Goal: Task Accomplishment & Management: Manage account settings

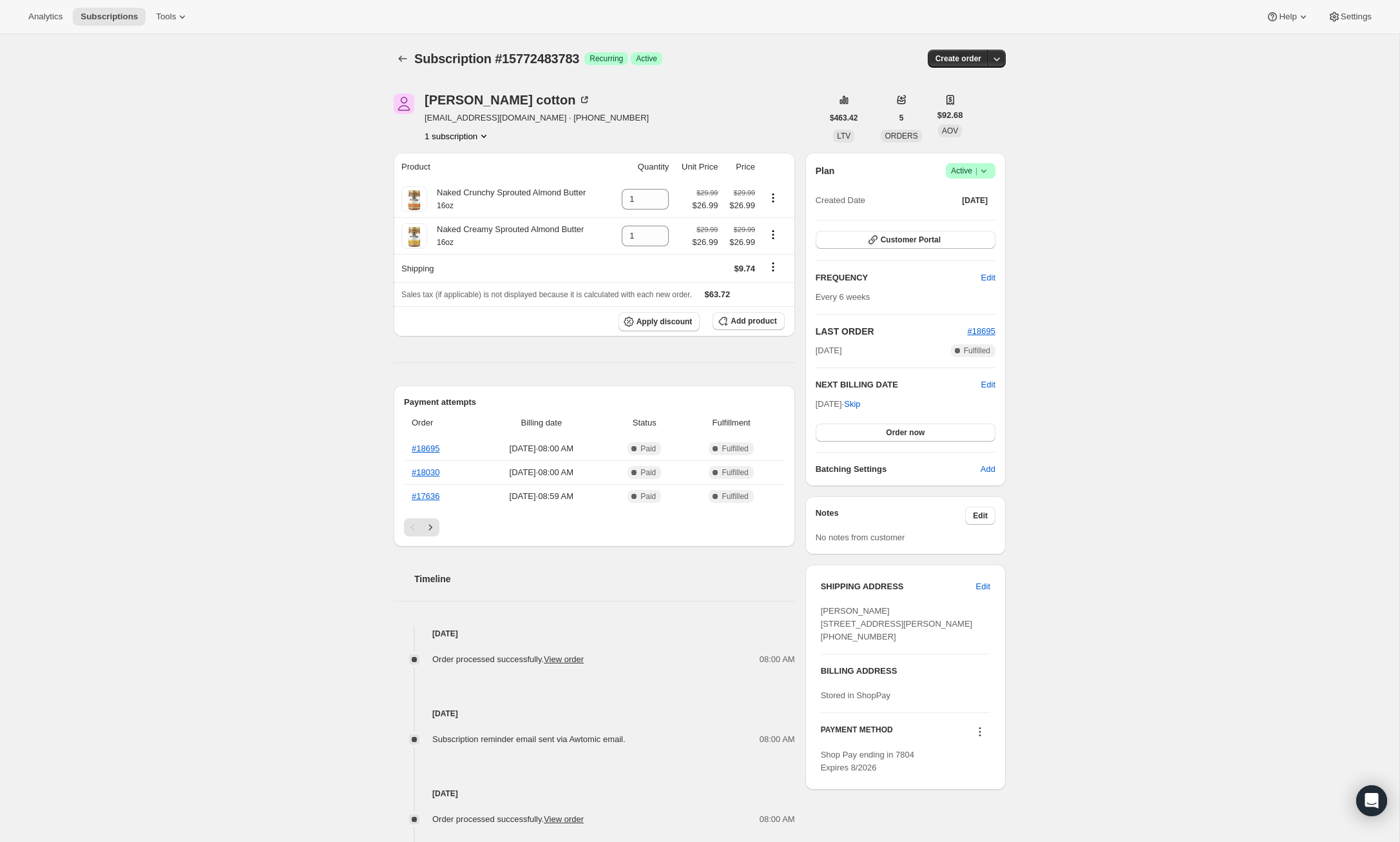
click at [987, 172] on icon at bounding box center [984, 171] width 13 height 13
click at [978, 210] on button "Cancel subscription" at bounding box center [967, 217] width 80 height 21
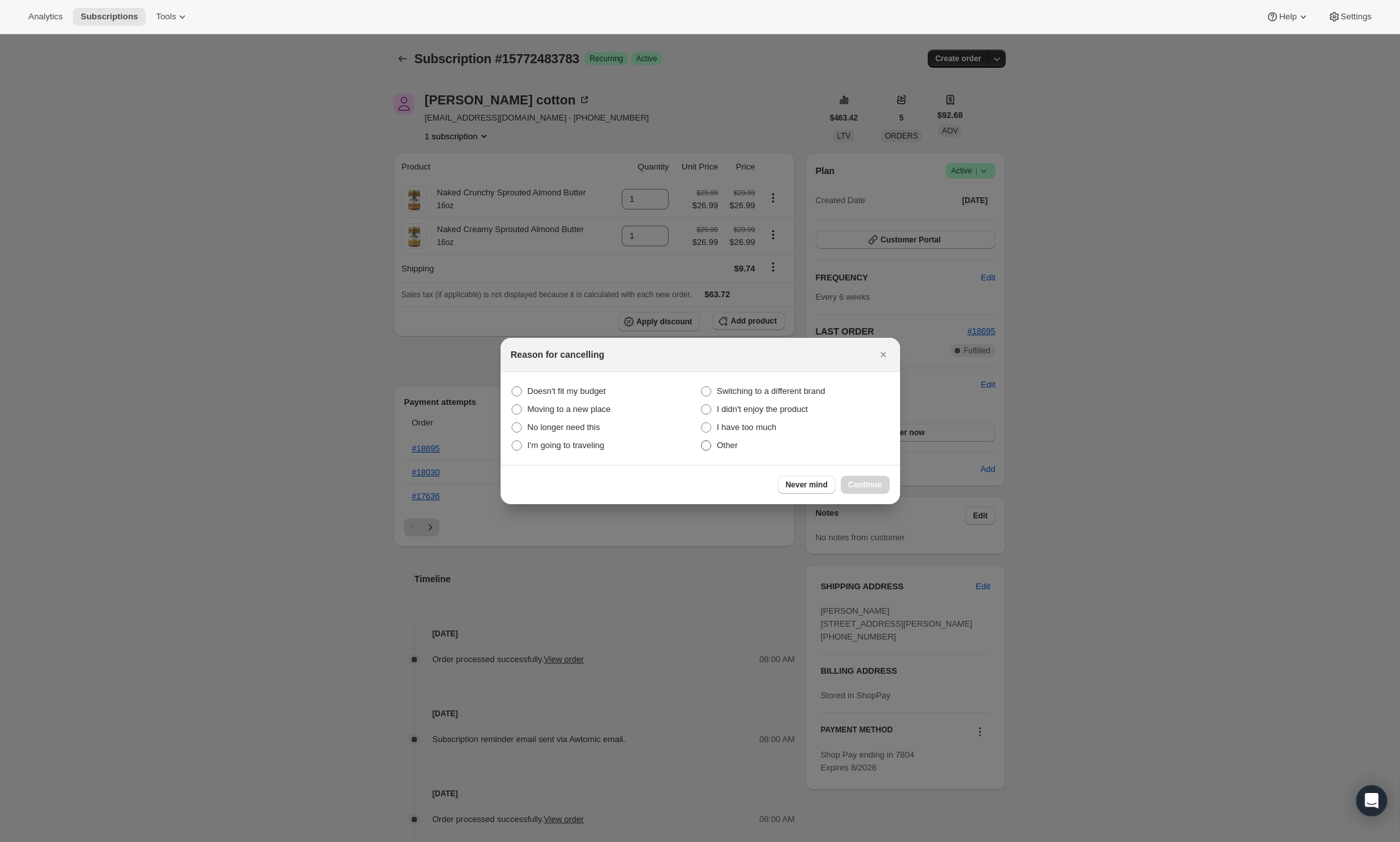
click at [707, 445] on span ":rbn:" at bounding box center [706, 445] width 10 height 10
click at [702, 441] on input "Other" at bounding box center [701, 440] width 1 height 1
radio input "true"
click at [865, 485] on span "Continue" at bounding box center [866, 485] width 33 height 10
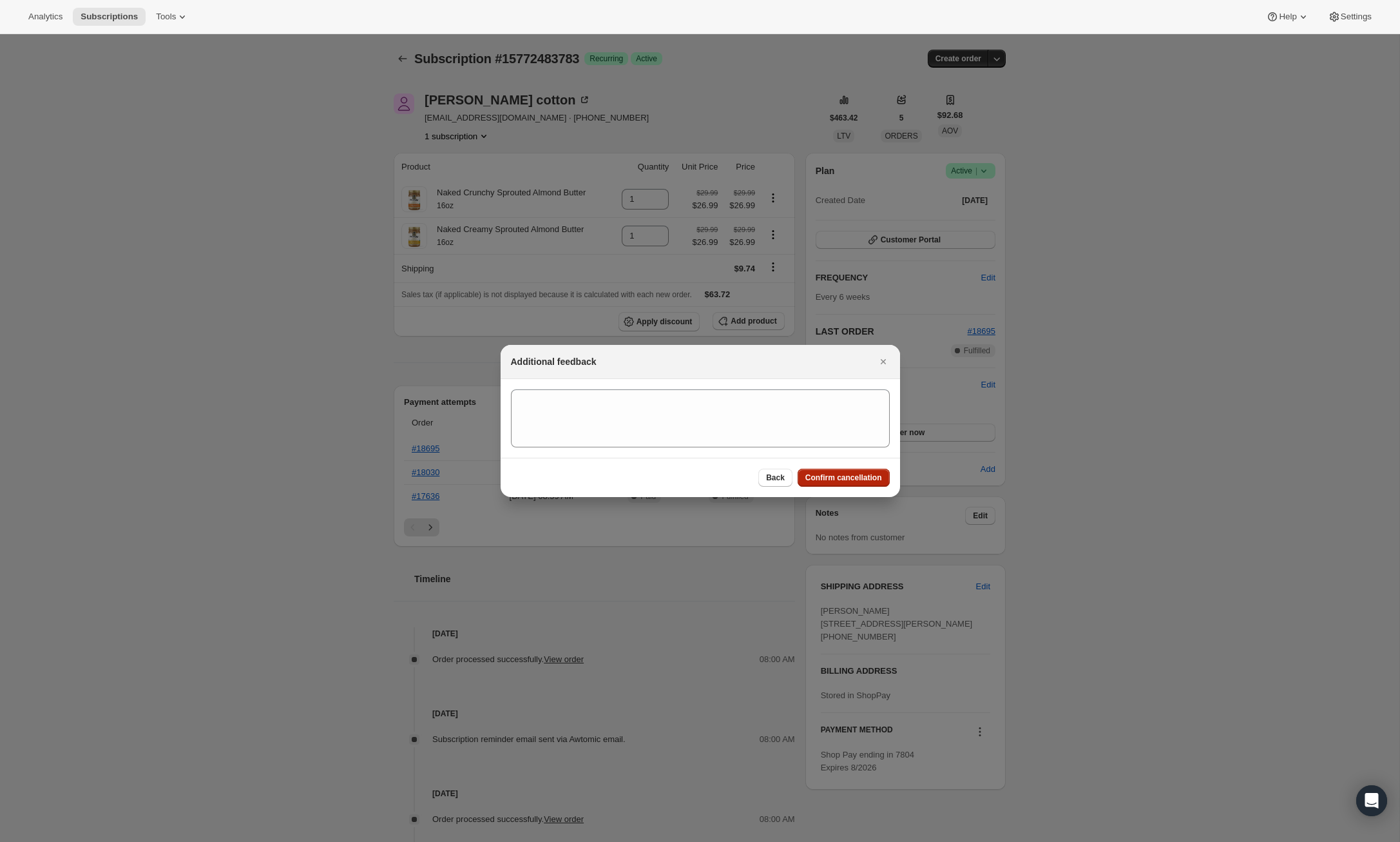
click at [839, 476] on span "Confirm cancellation" at bounding box center [843, 477] width 77 height 10
